Goal: Download file/media

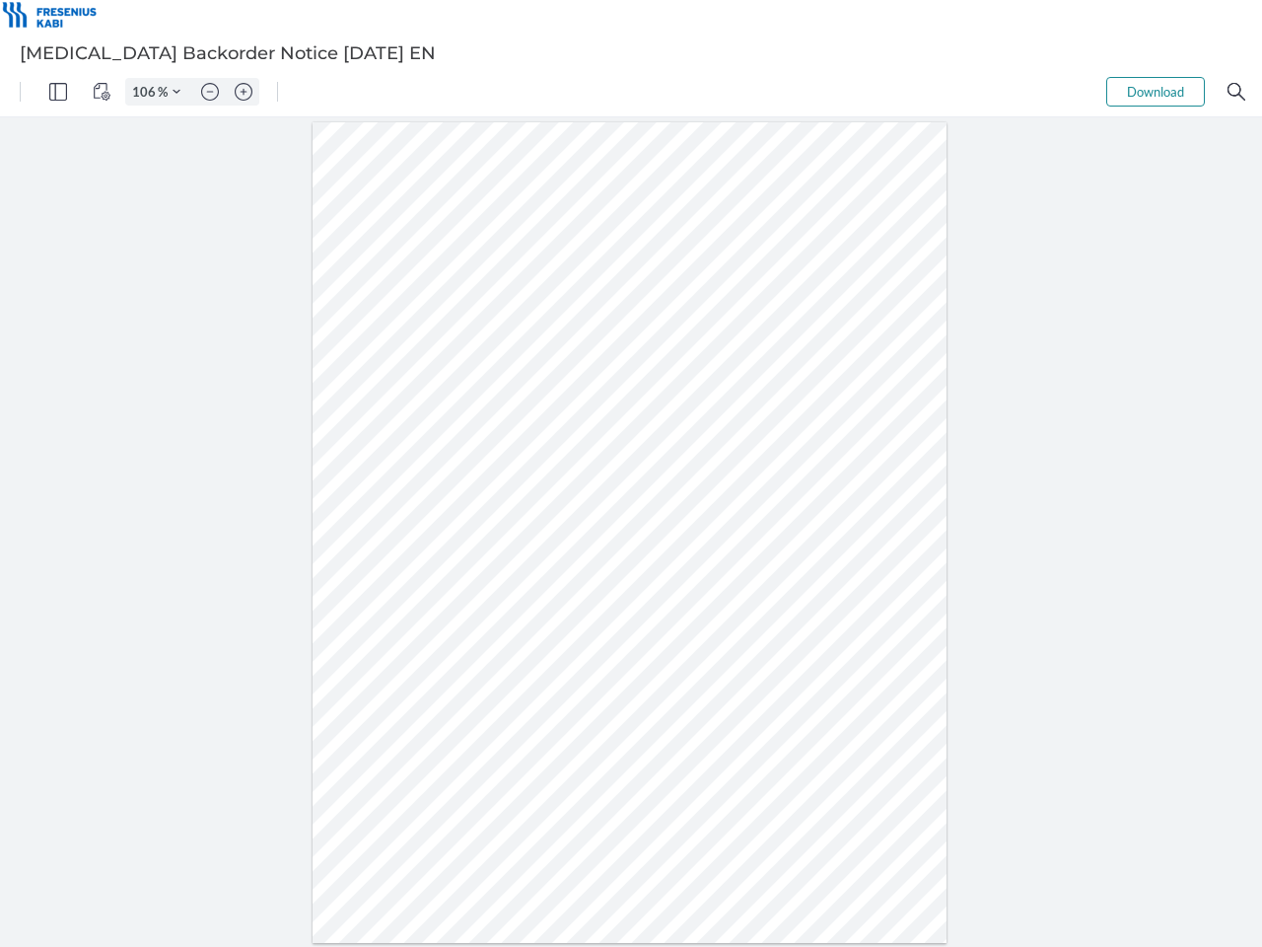
click at [58, 92] on img "Panel" at bounding box center [58, 92] width 18 height 18
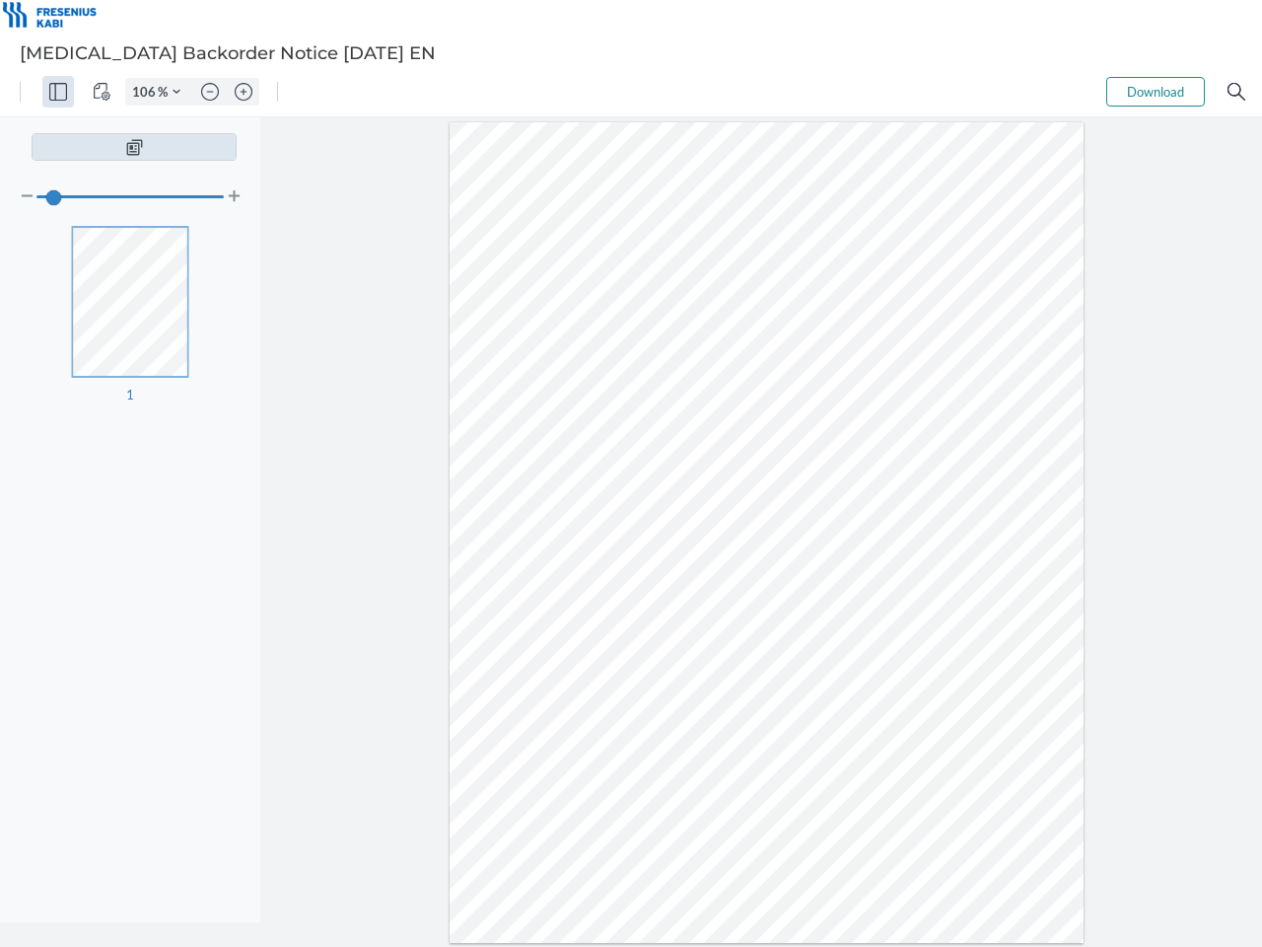
click at [102, 92] on img "View Controls" at bounding box center [102, 92] width 18 height 18
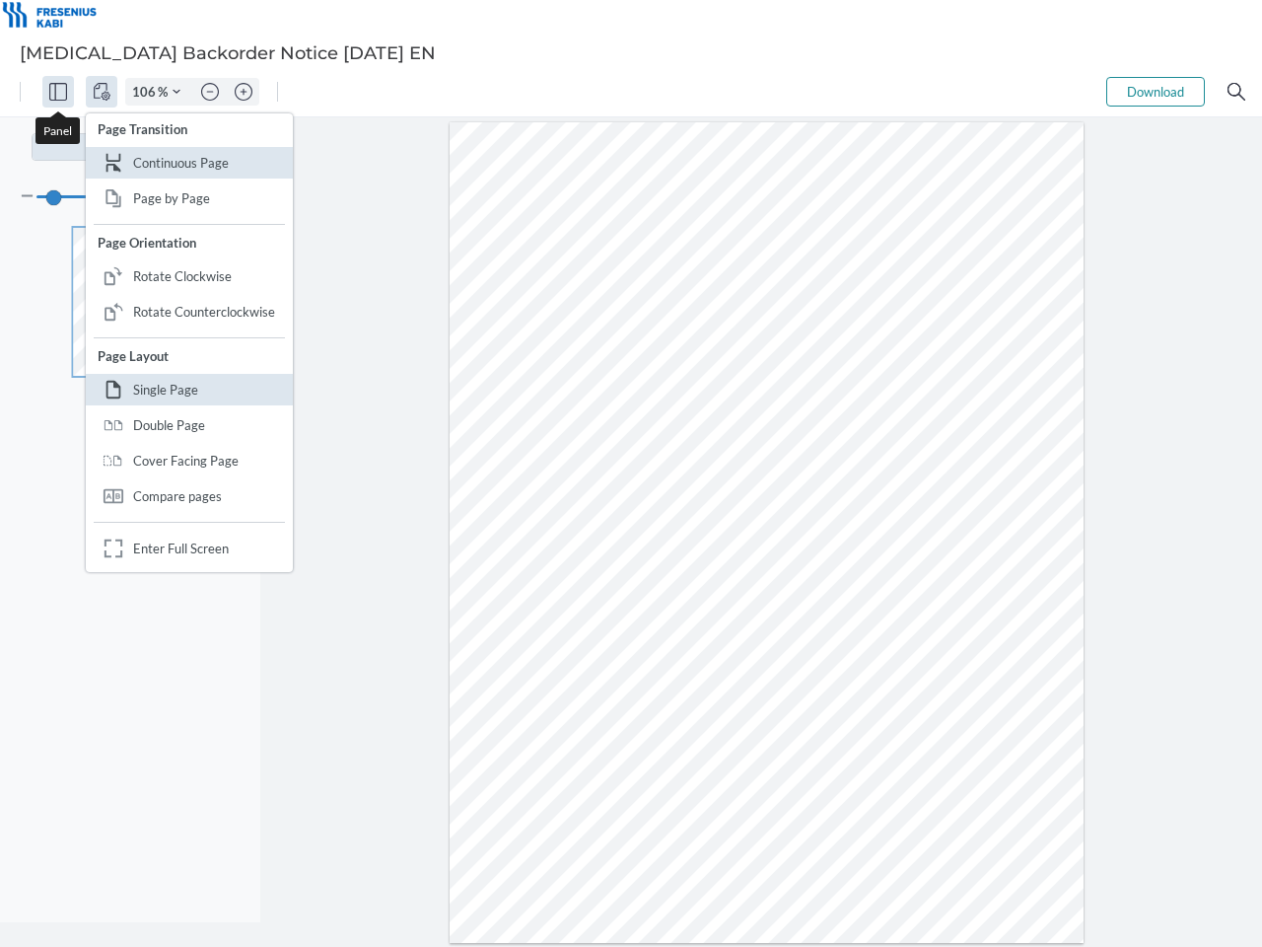
click at [147, 92] on input "106" at bounding box center [142, 92] width 32 height 18
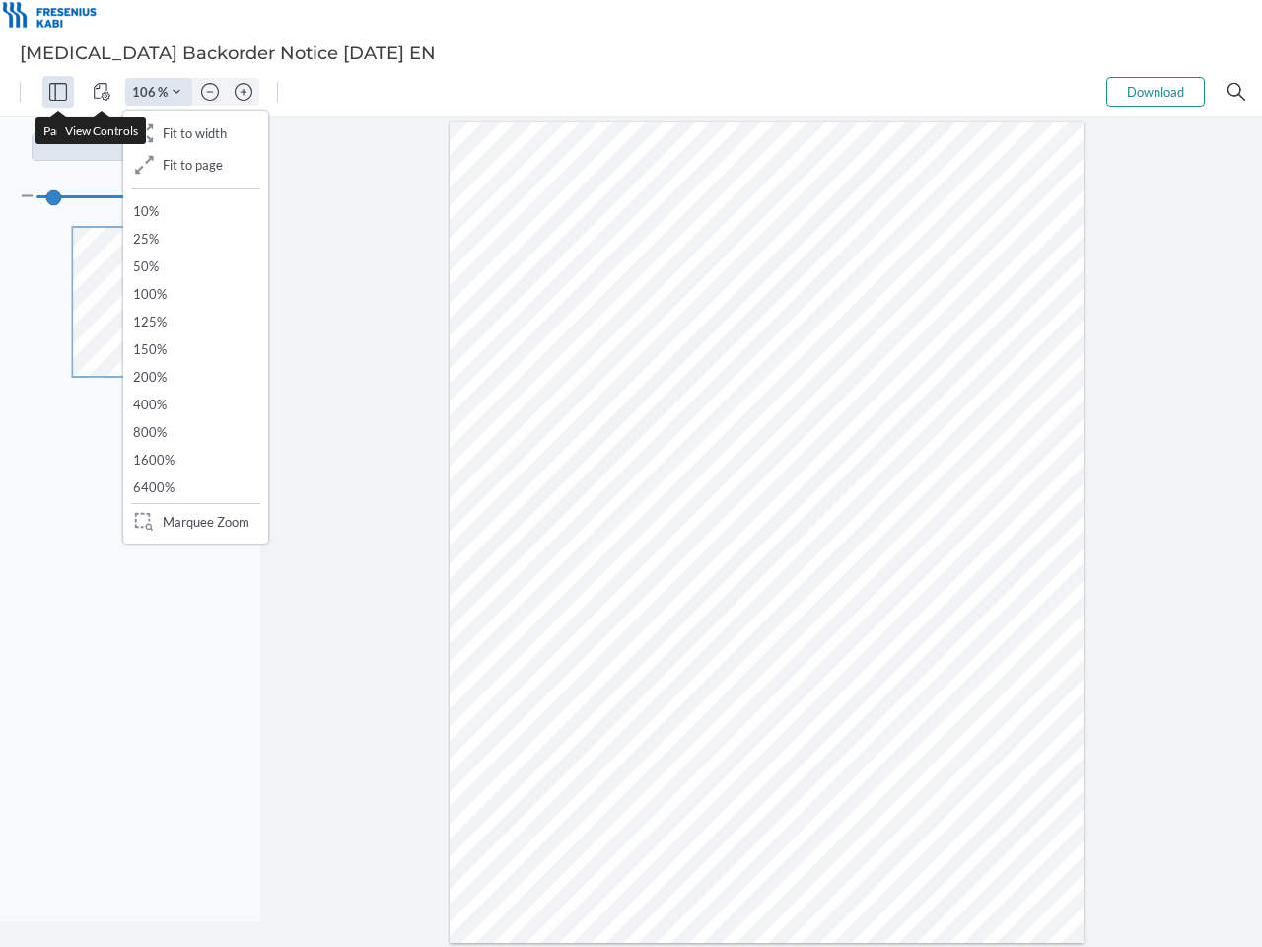
click at [176, 92] on img "Zoom Controls" at bounding box center [177, 92] width 8 height 8
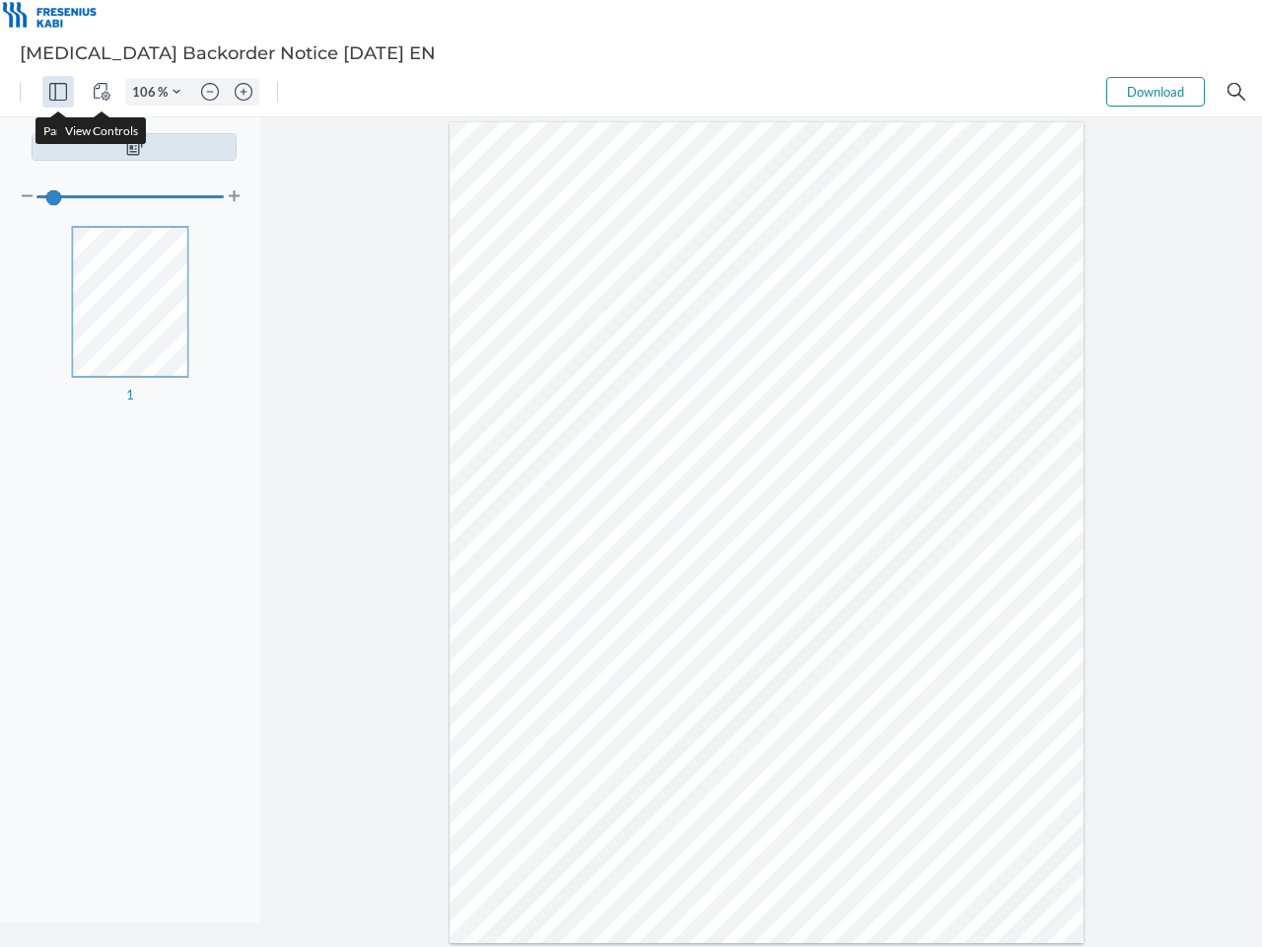
click at [210, 92] on img "Zoom out" at bounding box center [210, 92] width 18 height 18
click at [244, 92] on img "Zoom in" at bounding box center [244, 92] width 18 height 18
type input "106"
click at [1156, 92] on button "Download" at bounding box center [1155, 92] width 99 height 30
click at [1236, 92] on img "Search" at bounding box center [1237, 92] width 18 height 18
